Goal: Task Accomplishment & Management: Use online tool/utility

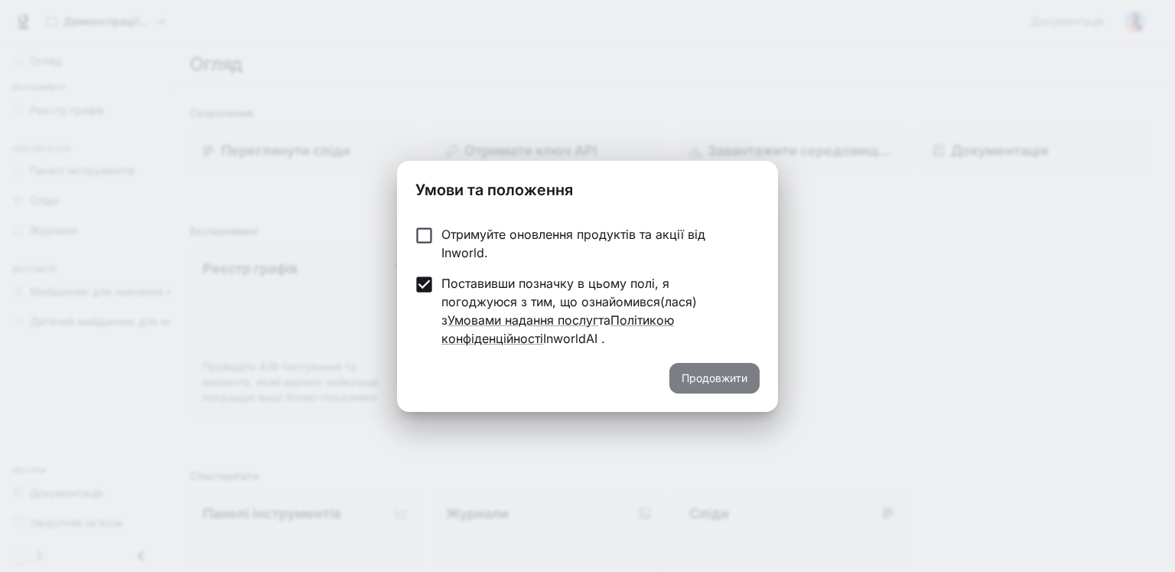
click at [707, 371] on font "Продовжити" at bounding box center [715, 377] width 66 height 13
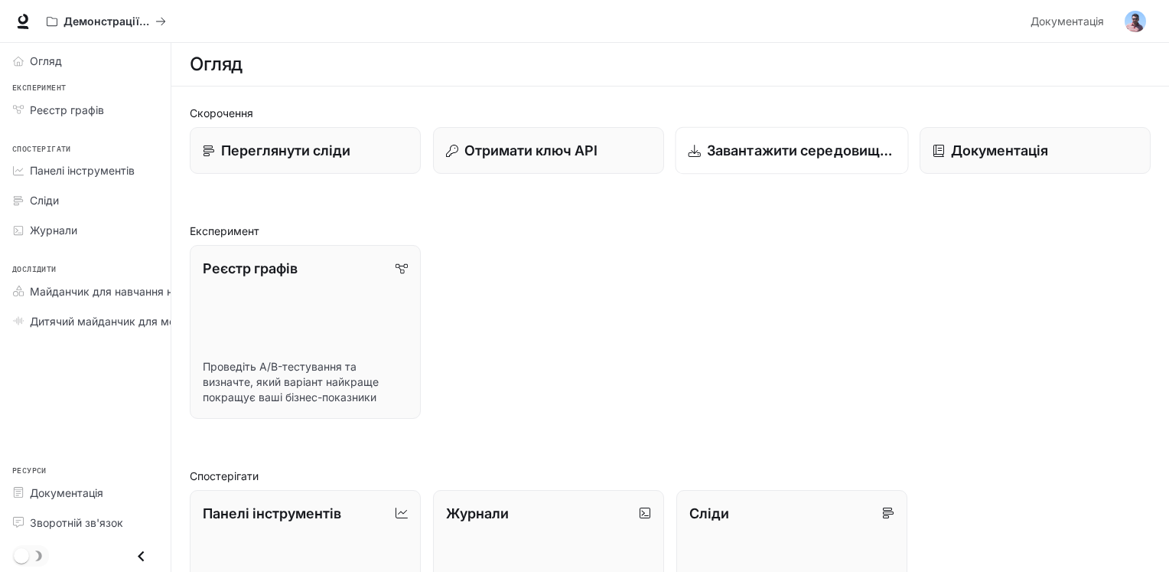
click at [739, 145] on font "Завантажити середовище виконання" at bounding box center [836, 150] width 258 height 16
click at [81, 168] on font "Панелі інструментів" at bounding box center [82, 170] width 105 height 13
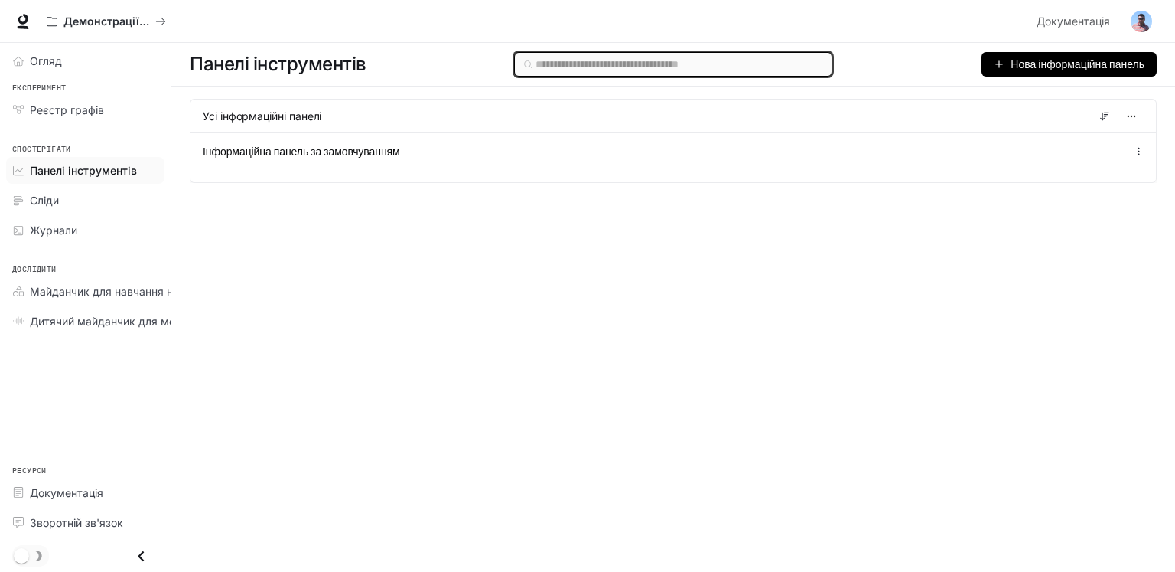
click at [603, 67] on input "text" at bounding box center [680, 64] width 288 height 17
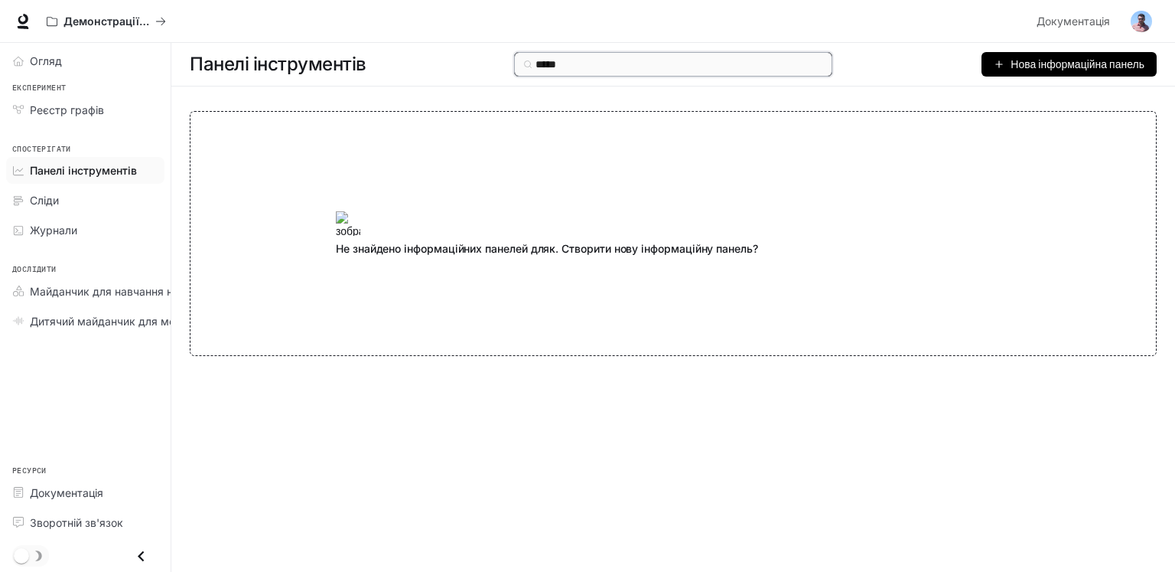
type input "****"
click at [41, 54] on font "Огляд" at bounding box center [46, 60] width 32 height 13
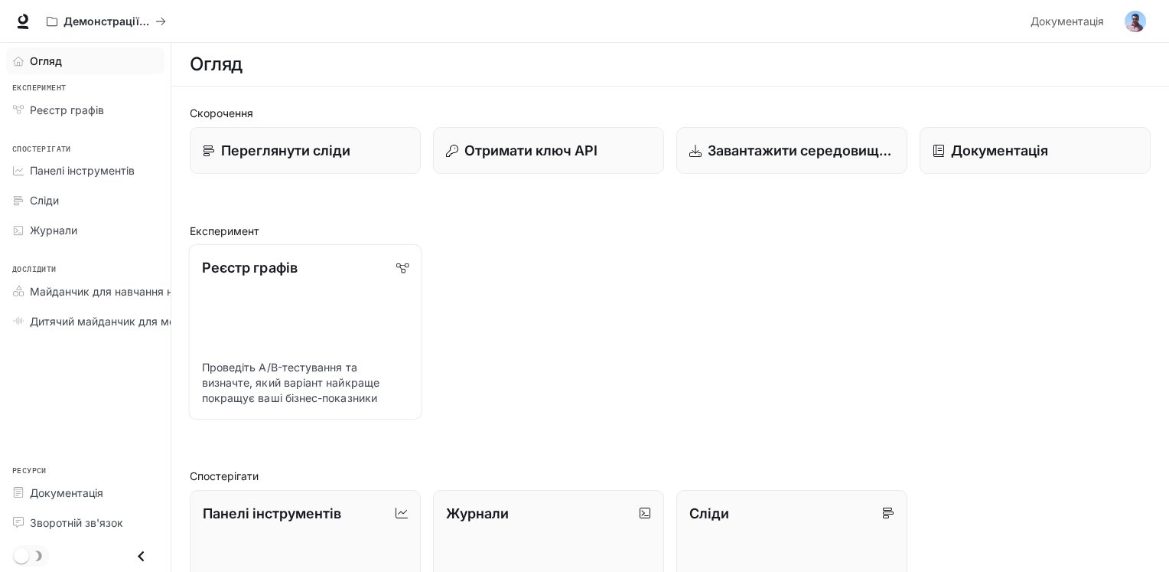
click at [295, 378] on font "Проведіть A/B-тестування та визначте, який варіант найкраще покращує ваші бізне…" at bounding box center [291, 382] width 178 height 44
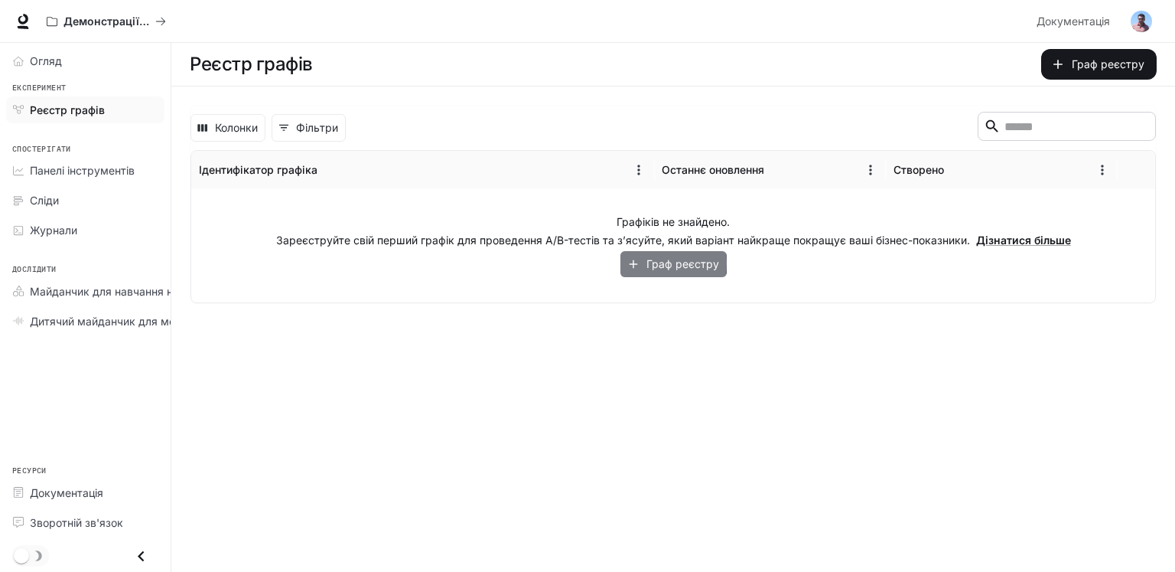
click at [637, 262] on icon "button" at bounding box center [634, 264] width 14 height 14
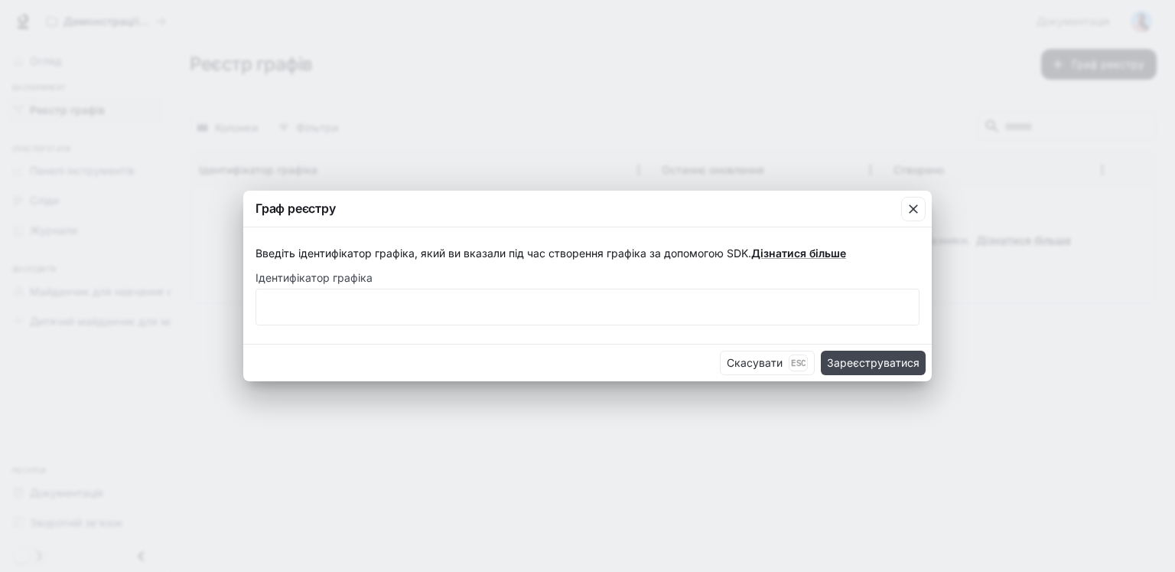
click at [878, 365] on font "Зареєструватися" at bounding box center [873, 362] width 93 height 13
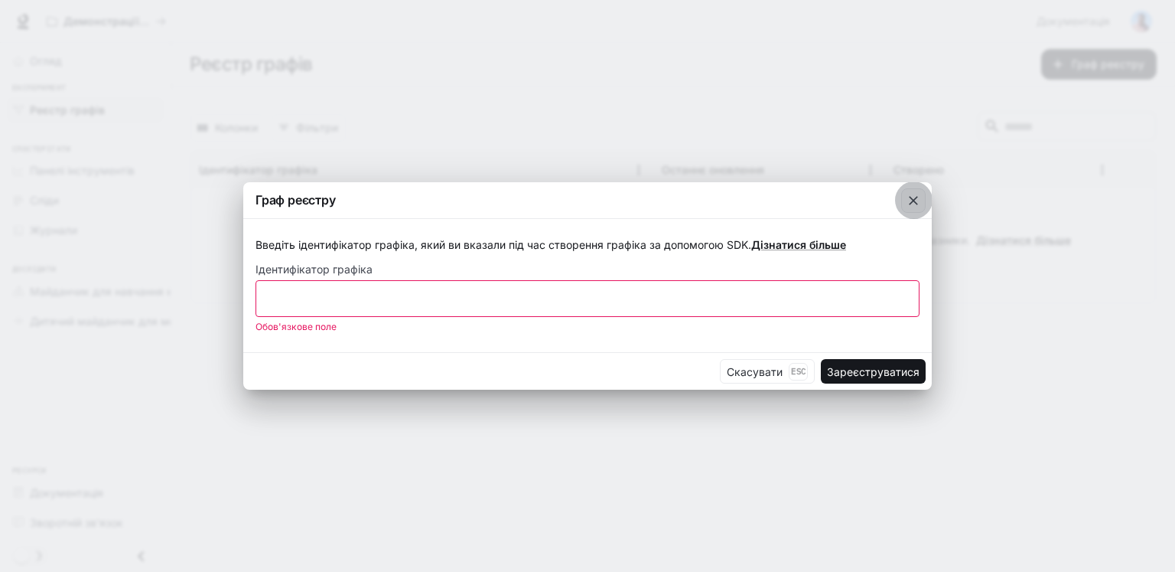
click at [912, 195] on icon "button" at bounding box center [913, 200] width 15 height 15
